Goal: Information Seeking & Learning: Learn about a topic

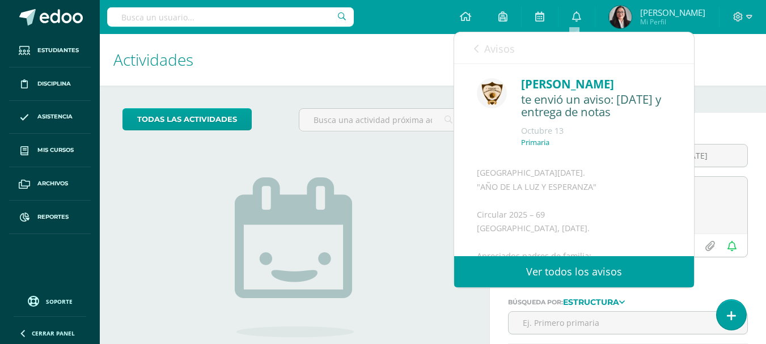
click at [157, 21] on input "text" at bounding box center [230, 16] width 247 height 19
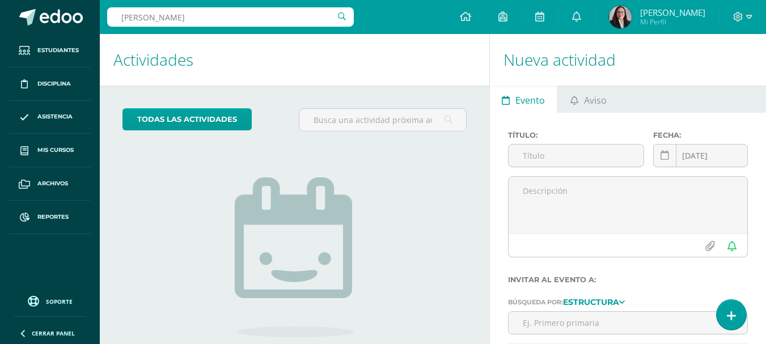
type input "Irina Ikeda"
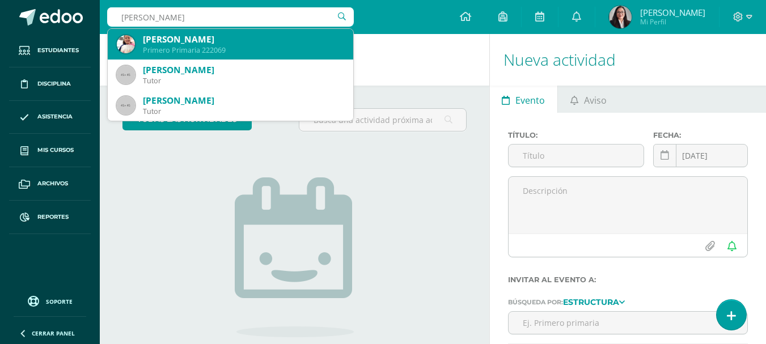
click at [178, 43] on div "Irina María Ikeda Escobar" at bounding box center [243, 39] width 201 height 12
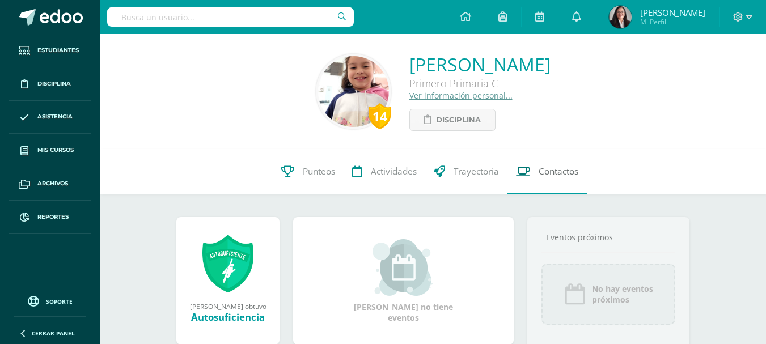
click at [555, 170] on span "Contactos" at bounding box center [559, 172] width 40 height 12
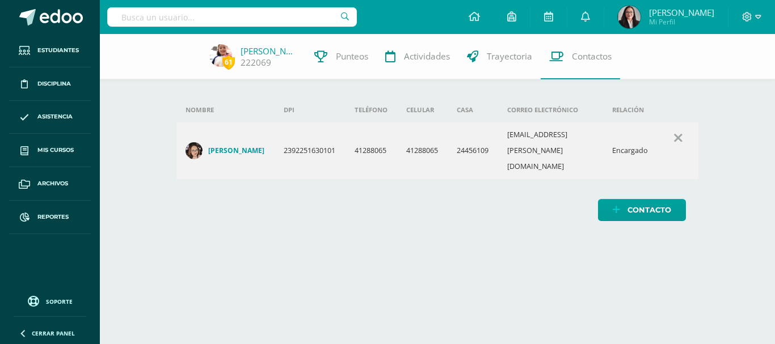
click at [248, 19] on input "text" at bounding box center [232, 16] width 250 height 19
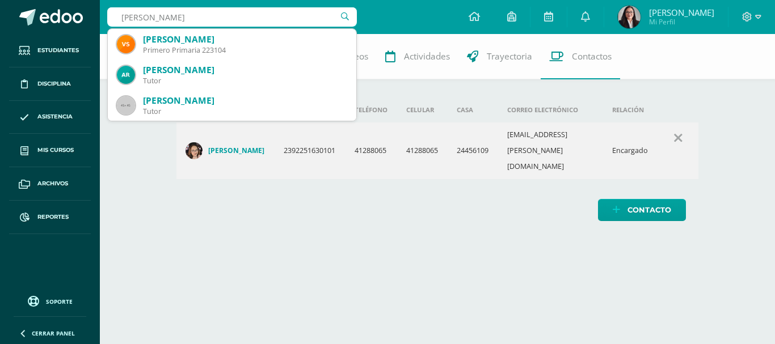
type input "[PERSON_NAME]"
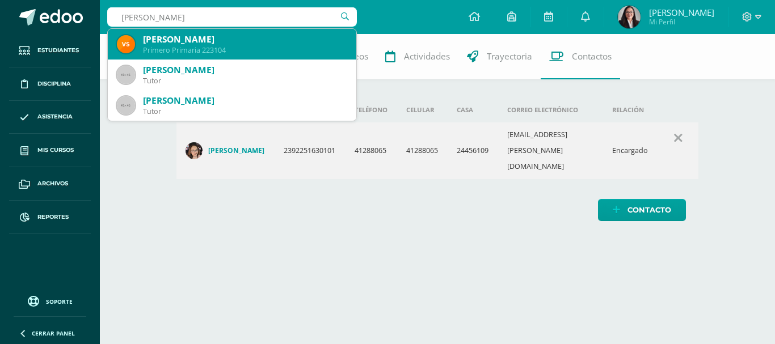
click at [286, 42] on div "[PERSON_NAME]" at bounding box center [245, 39] width 204 height 12
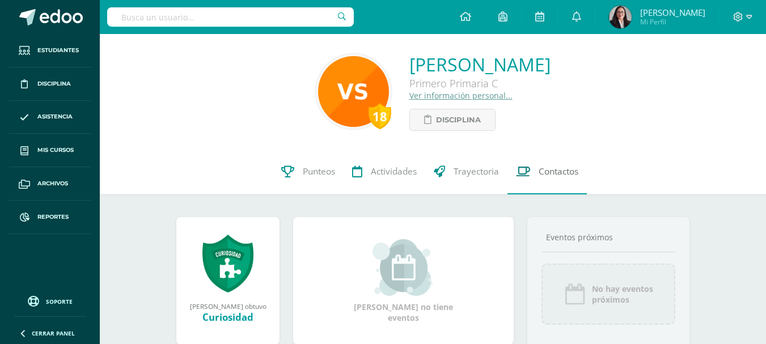
click at [562, 168] on span "Contactos" at bounding box center [559, 172] width 40 height 12
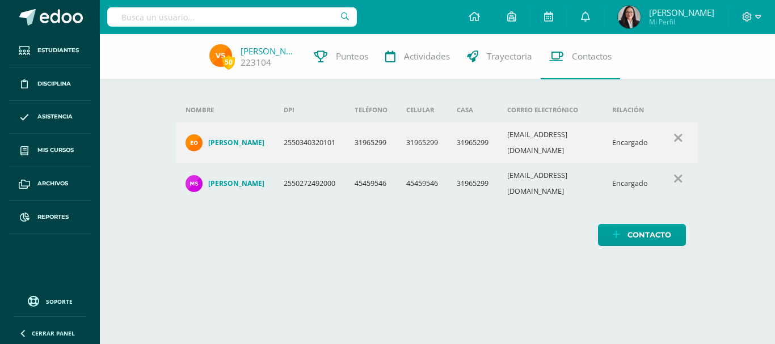
click at [281, 19] on input "text" at bounding box center [232, 16] width 250 height 19
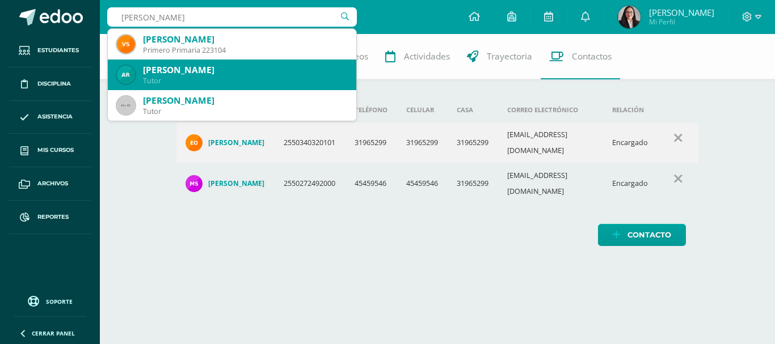
type input "[PERSON_NAME]"
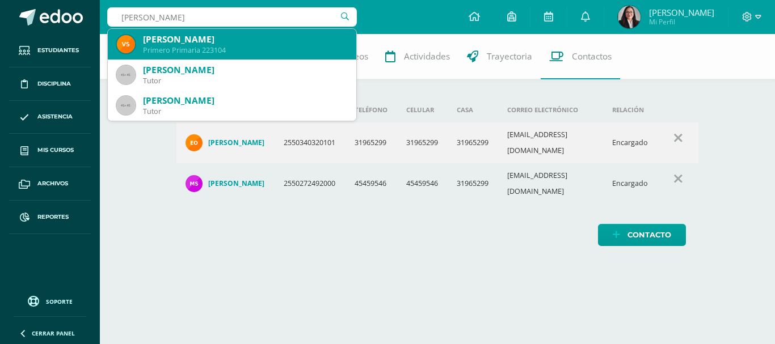
click at [257, 41] on div "[PERSON_NAME]" at bounding box center [245, 39] width 204 height 12
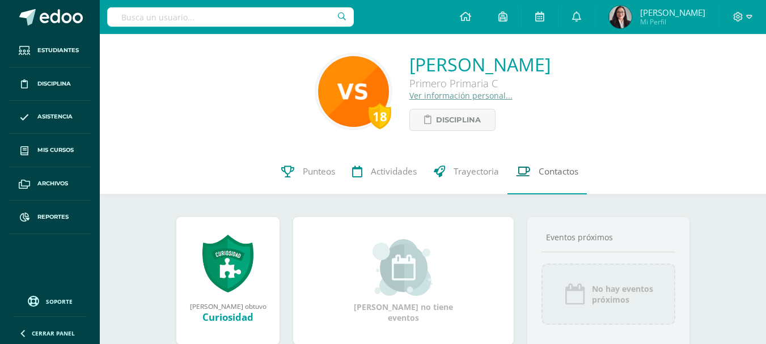
click at [557, 174] on span "Contactos" at bounding box center [559, 172] width 40 height 12
